Goal: Task Accomplishment & Management: Complete application form

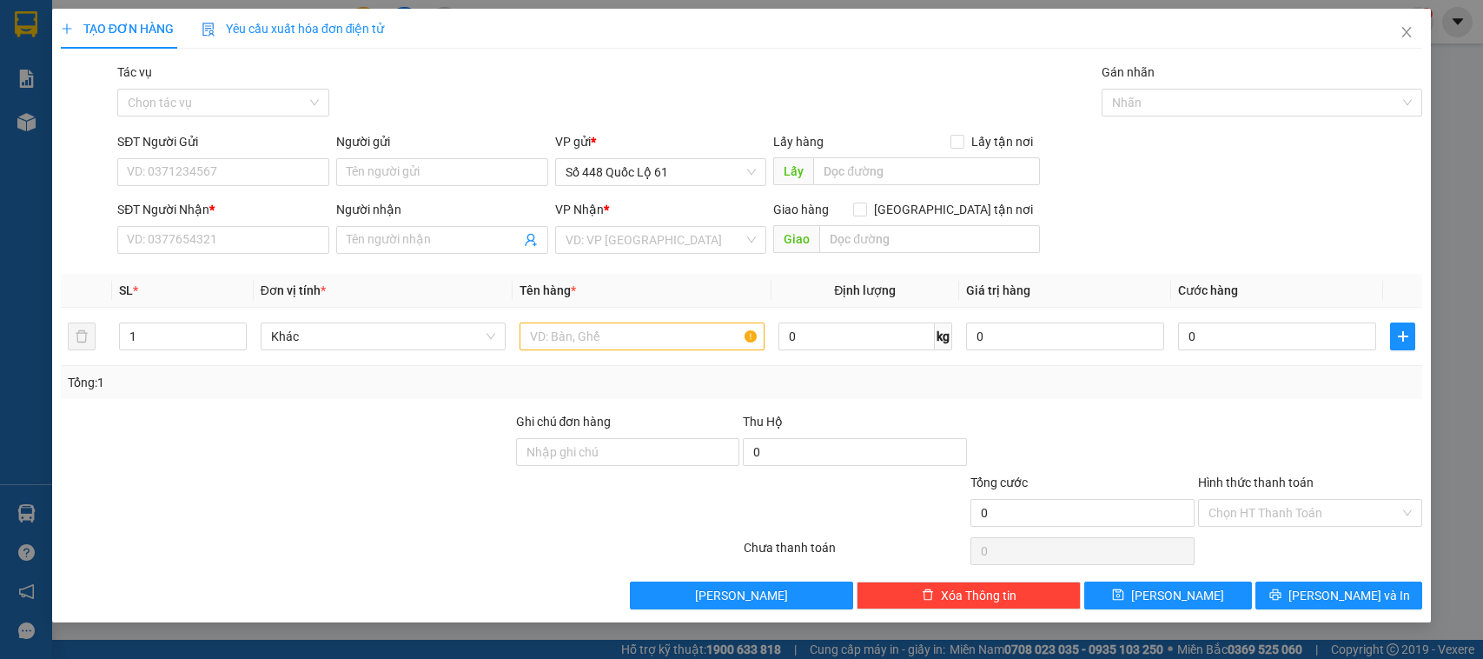
click at [230, 166] on input "SĐT Người Gửi" at bounding box center [223, 172] width 212 height 28
click at [205, 196] on div "0765876968" at bounding box center [223, 208] width 212 height 28
type input "0765876968"
type input "SA DEC"
type input "00000000000"
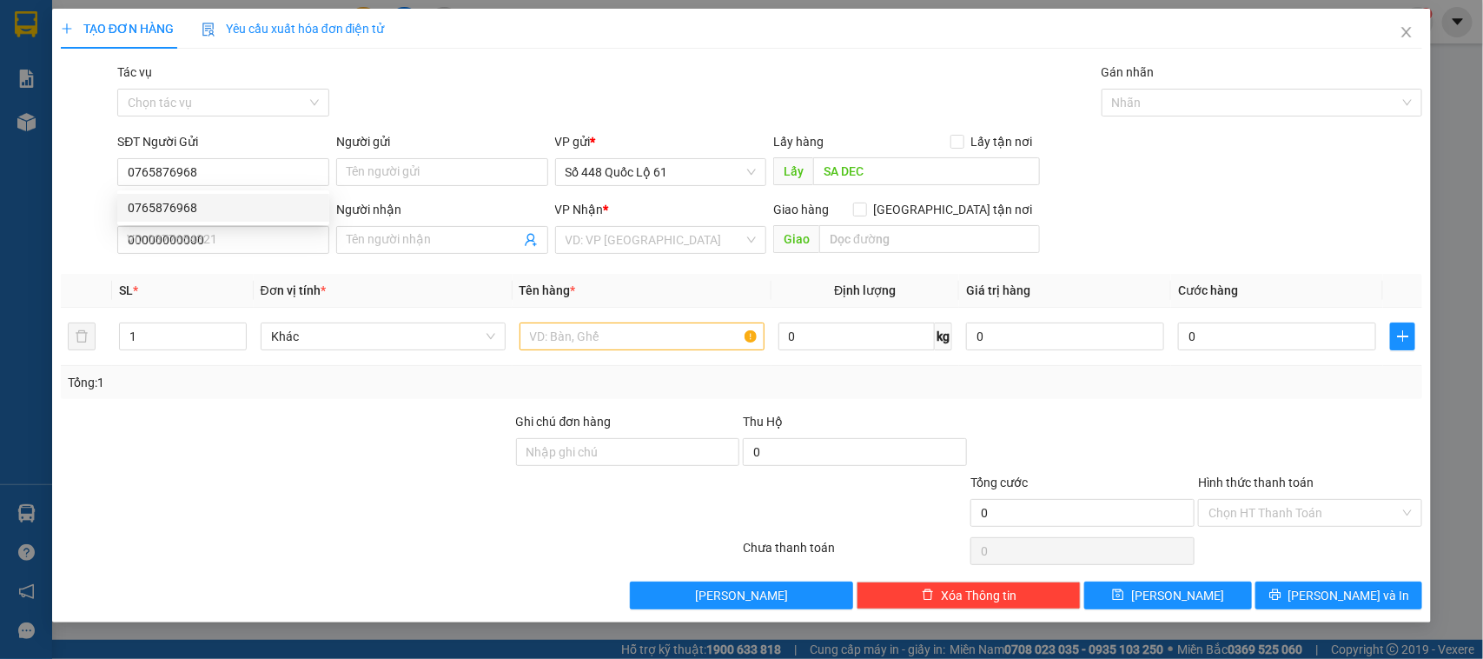
type input "100.000"
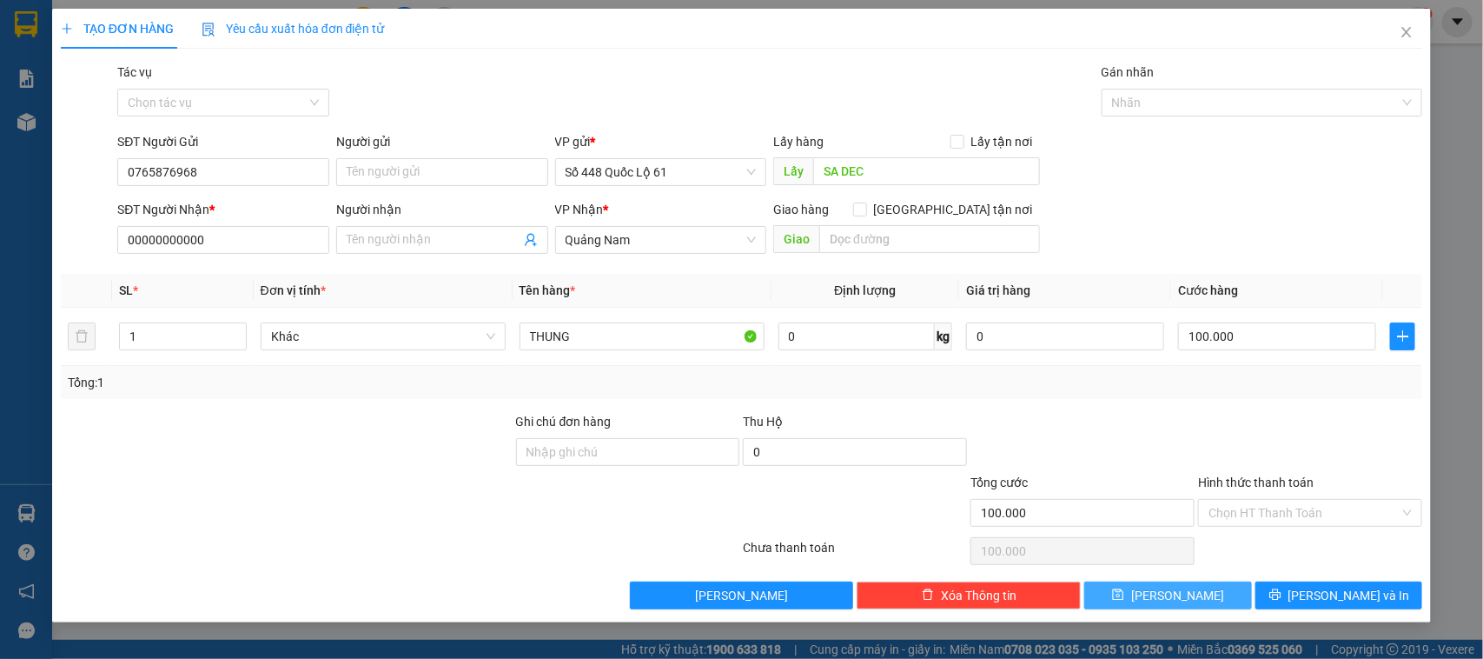
type input "0765876968"
click at [1124, 598] on icon "save" at bounding box center [1118, 594] width 12 height 12
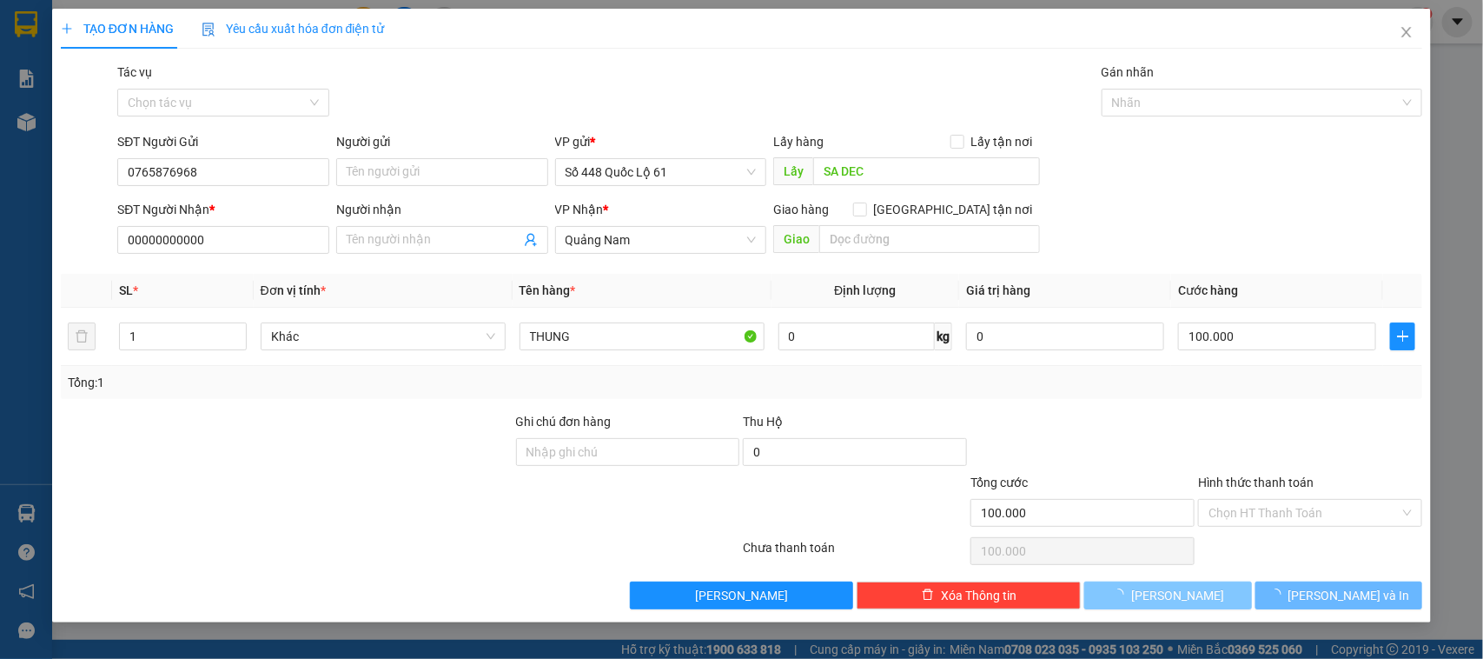
type input "0"
